Goal: Information Seeking & Learning: Learn about a topic

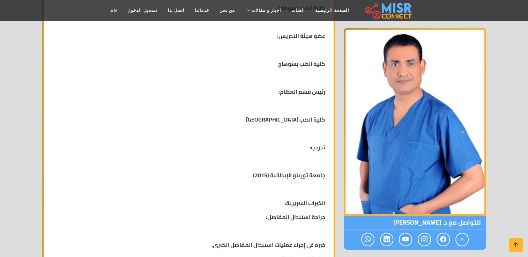
scroll to position [558, 0]
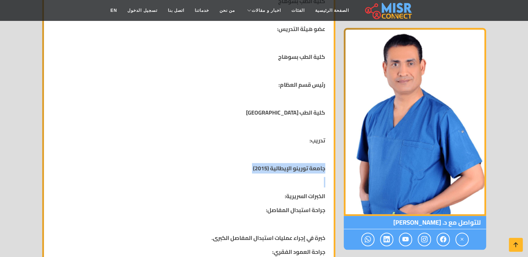
drag, startPoint x: 330, startPoint y: 167, endPoint x: 256, endPoint y: 177, distance: 74.3
click at [256, 177] on div "الاسم: د. [PERSON_NAME] رقم الهاتف: 01114231952 البريد الالكتروني: [EMAIL_ADDRE…" at bounding box center [188, 99] width 289 height 1051
drag, startPoint x: 256, startPoint y: 177, endPoint x: 244, endPoint y: 182, distance: 13.0
click at [244, 182] on p at bounding box center [188, 182] width 273 height 8
click at [297, 185] on p at bounding box center [188, 182] width 273 height 8
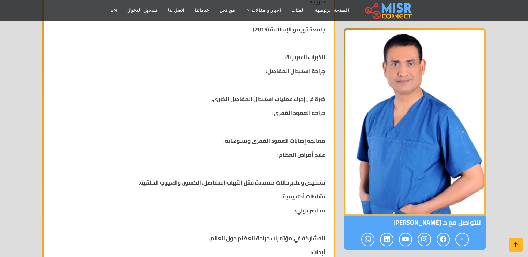
scroll to position [697, 0]
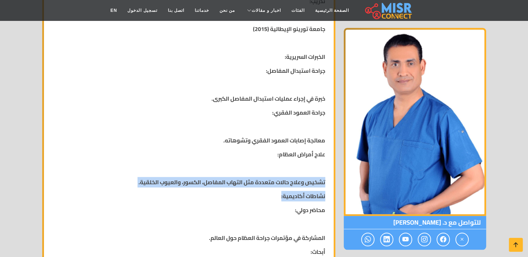
drag, startPoint x: 326, startPoint y: 177, endPoint x: 271, endPoint y: 193, distance: 57.9
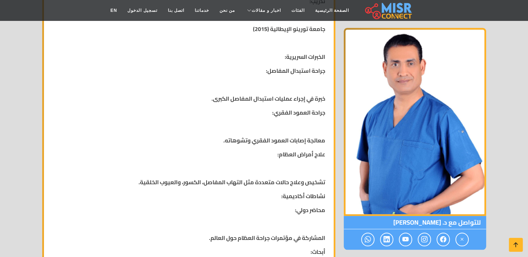
drag, startPoint x: 271, startPoint y: 193, endPoint x: 243, endPoint y: 220, distance: 38.5
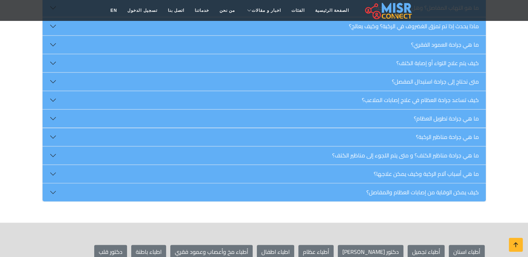
scroll to position [1360, 0]
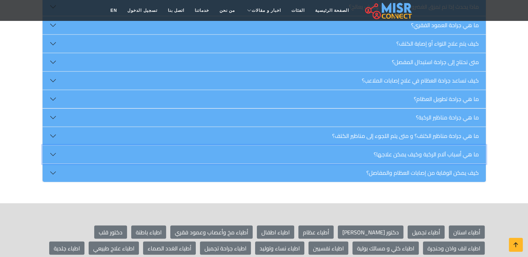
click at [360, 154] on button "ما هي أسباب آلام الركبة وكيف يمكن علاجها؟" at bounding box center [264, 155] width 443 height 18
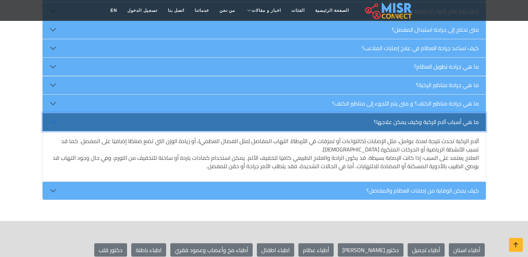
scroll to position [1395, 0]
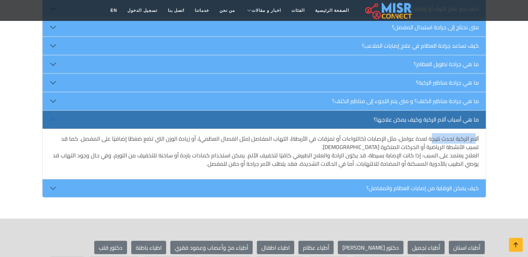
drag, startPoint x: 475, startPoint y: 137, endPoint x: 433, endPoint y: 129, distance: 41.9
click at [433, 129] on div "آلام الركبة تحدث نتيجة لعدة عوامل، مثل الإصابات (كالتواءات أو تمزقات في الأربطة…" at bounding box center [264, 154] width 443 height 50
click at [374, 143] on p "آلام الركبة تحدث نتيجة لعدة عوامل، مثل الإصابات (كالتواءات أو تمزقات في الأربطة…" at bounding box center [264, 151] width 429 height 33
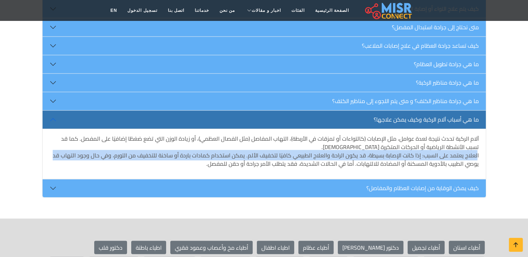
drag, startPoint x: 476, startPoint y: 151, endPoint x: 59, endPoint y: 152, distance: 417.4
click at [59, 152] on p "آلام الركبة تحدث نتيجة لعدة عوامل، مثل الإصابات (كالتواءات أو تمزقات في الأربطة…" at bounding box center [264, 151] width 429 height 33
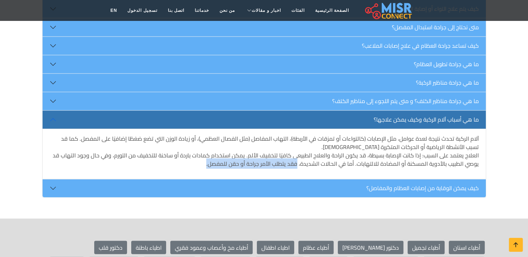
drag, startPoint x: 301, startPoint y: 164, endPoint x: 209, endPoint y: 164, distance: 91.4
click at [209, 164] on p "آلام الركبة تحدث نتيجة لعدة عوامل، مثل الإصابات (كالتواءات أو تمزقات في الأربطة…" at bounding box center [264, 151] width 429 height 33
click at [197, 164] on p "آلام الركبة تحدث نتيجة لعدة عوامل، مثل الإصابات (كالتواءات أو تمزقات في الأربطة…" at bounding box center [264, 151] width 429 height 33
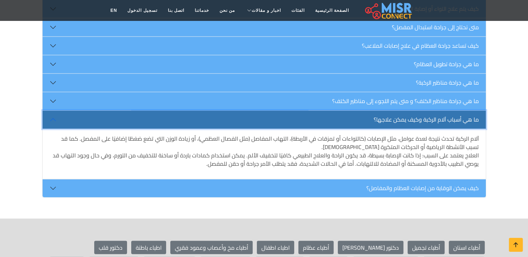
click at [236, 111] on button "ما هي أسباب آلام الركبة وكيف يمكن علاجها؟" at bounding box center [264, 120] width 443 height 18
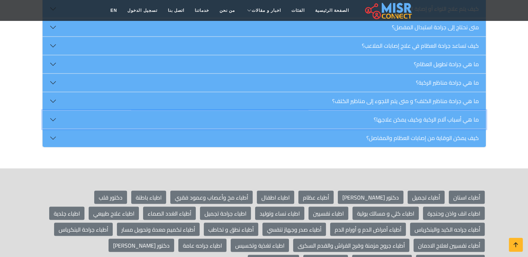
click at [236, 111] on button "ما هي أسباب آلام الركبة وكيف يمكن علاجها؟" at bounding box center [264, 120] width 443 height 18
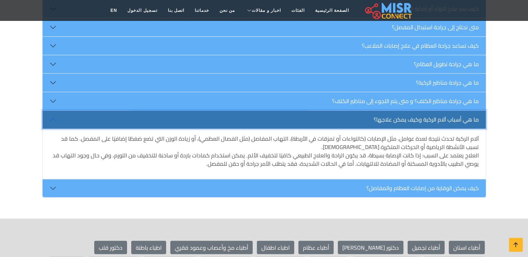
click at [236, 111] on button "ما هي أسباب آلام الركبة وكيف يمكن علاجها؟" at bounding box center [264, 120] width 443 height 18
